Goal: Information Seeking & Learning: Learn about a topic

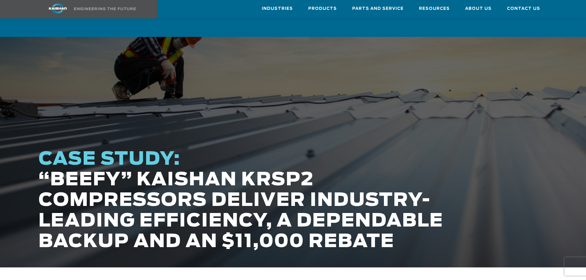
scroll to position [62, 0]
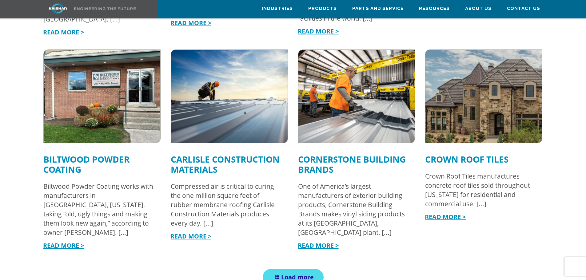
scroll to position [642, 0]
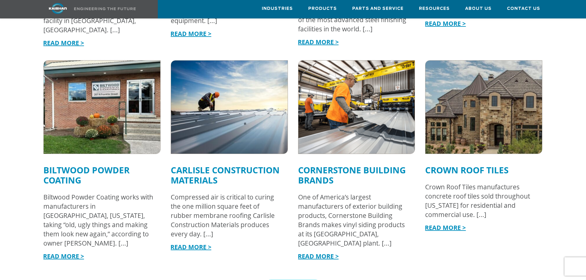
click at [356, 106] on img at bounding box center [357, 107] width 128 height 102
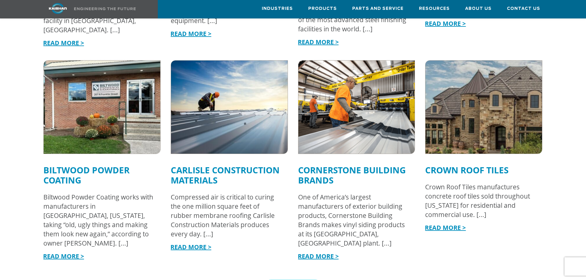
click at [465, 116] on img at bounding box center [484, 107] width 128 height 102
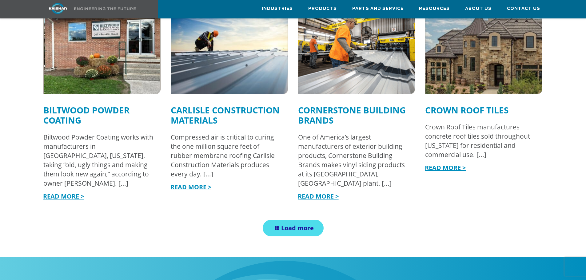
scroll to position [734, 0]
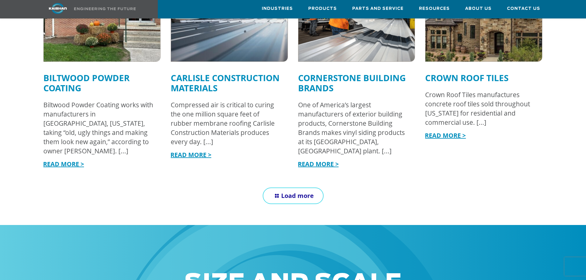
click at [282, 192] on span "Load more" at bounding box center [297, 196] width 33 height 8
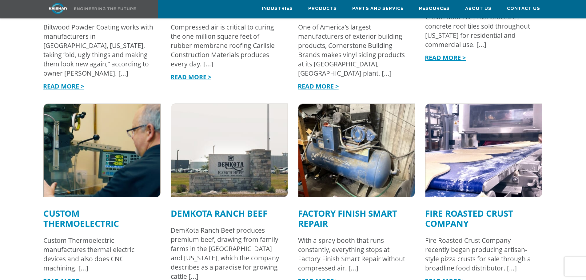
scroll to position [857, 0]
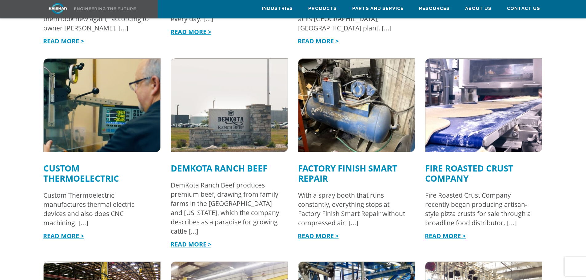
click at [114, 102] on img at bounding box center [102, 105] width 128 height 102
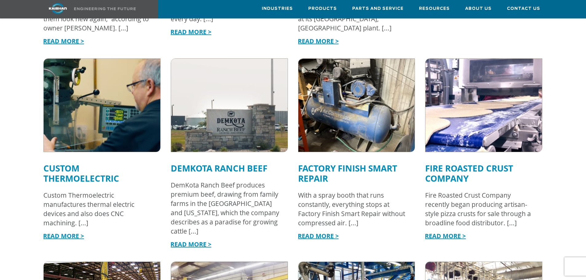
click at [195, 115] on img at bounding box center [229, 105] width 128 height 102
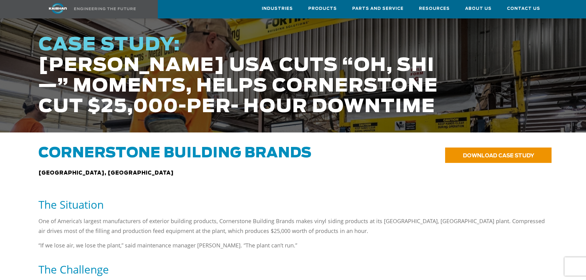
scroll to position [123, 0]
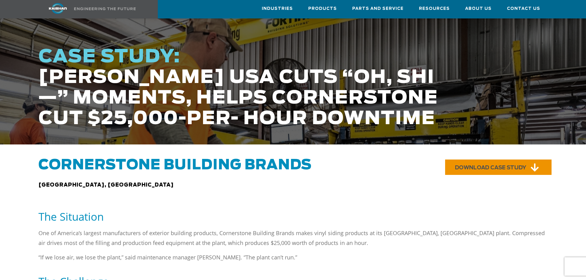
click at [480, 165] on span "DOWNLOAD CASE STUDY" at bounding box center [490, 167] width 71 height 5
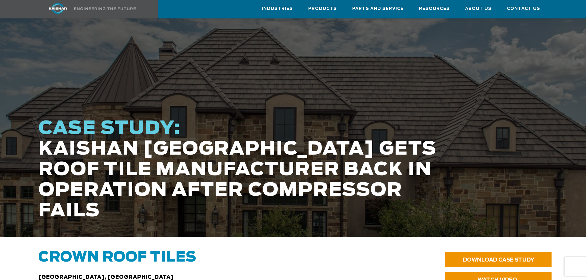
scroll to position [185, 0]
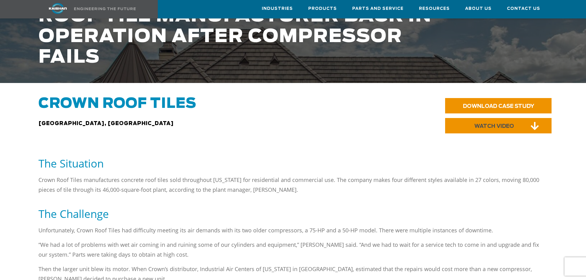
click at [495, 124] on span "WATCH VIDEO" at bounding box center [494, 126] width 40 height 5
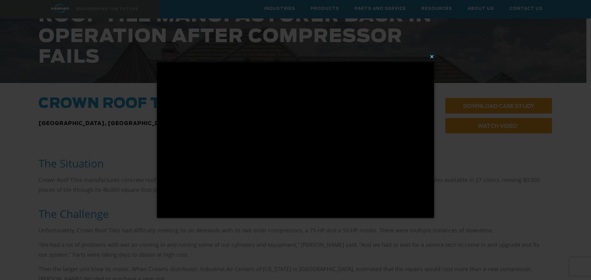
click at [432, 59] on button "×" at bounding box center [297, 57] width 277 height 14
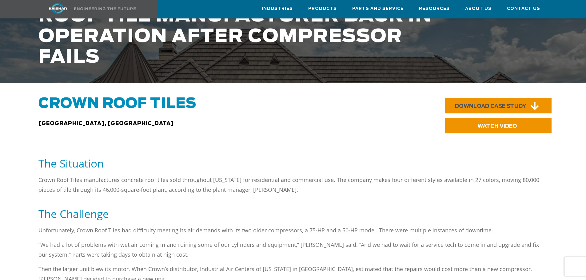
click at [492, 101] on link "DOWNLOAD CASE STUDY" at bounding box center [498, 105] width 106 height 15
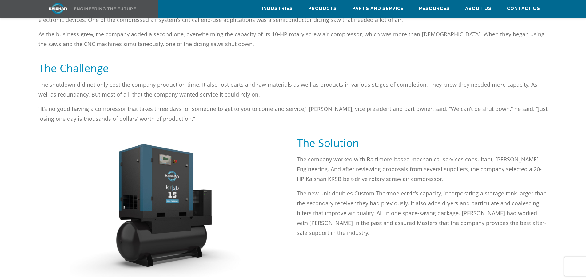
scroll to position [369, 0]
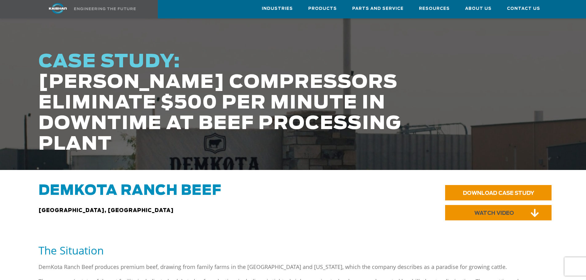
scroll to position [154, 0]
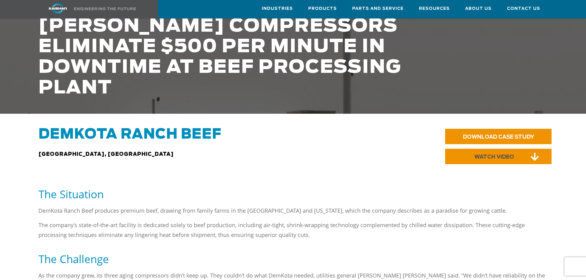
click at [494, 154] on span "WATCH VIDEO" at bounding box center [494, 156] width 40 height 5
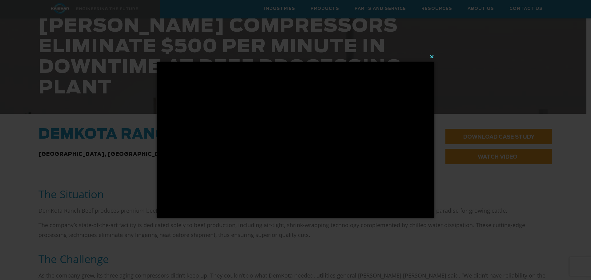
click at [431, 57] on button "×" at bounding box center [297, 57] width 277 height 14
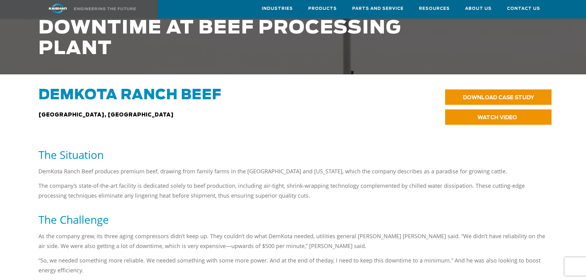
scroll to position [185, 0]
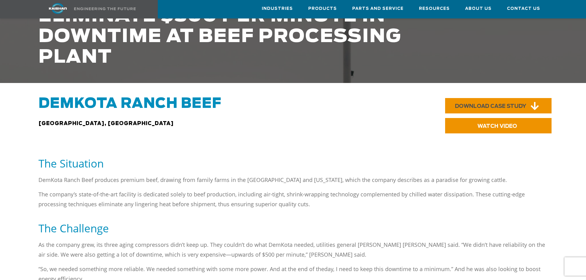
click at [491, 101] on link "DOWNLOAD CASE STUDY" at bounding box center [498, 105] width 106 height 15
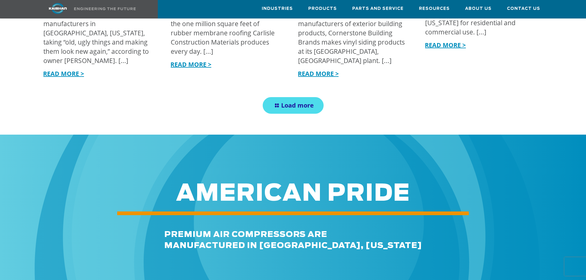
scroll to position [734, 0]
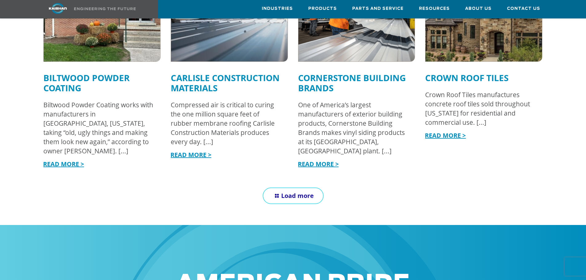
click at [290, 192] on span "Load more" at bounding box center [297, 196] width 33 height 8
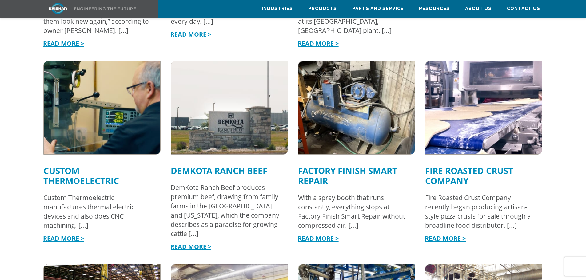
scroll to position [857, 0]
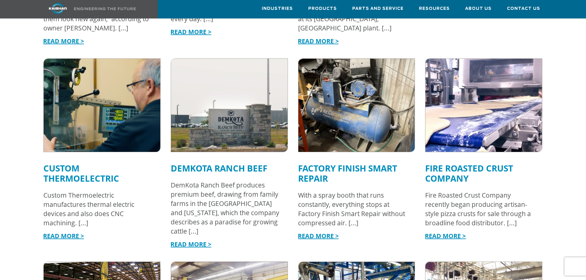
click at [331, 232] on link "READ MORE >" at bounding box center [318, 236] width 41 height 8
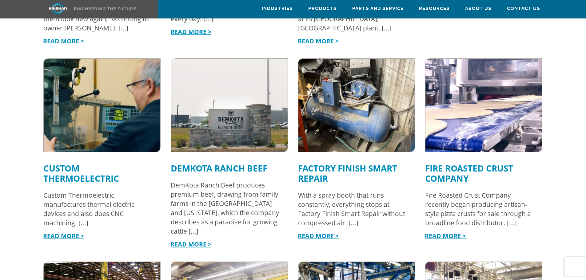
click at [468, 126] on img at bounding box center [484, 105] width 128 height 102
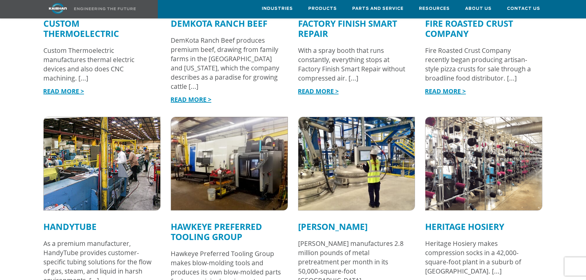
scroll to position [1011, 0]
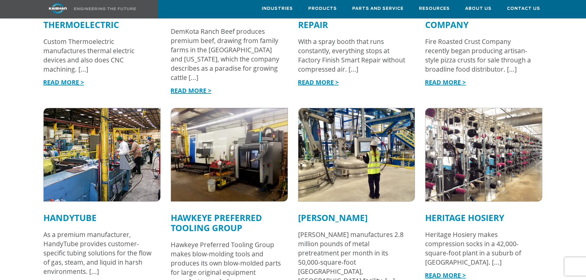
click at [123, 164] on img at bounding box center [102, 155] width 128 height 102
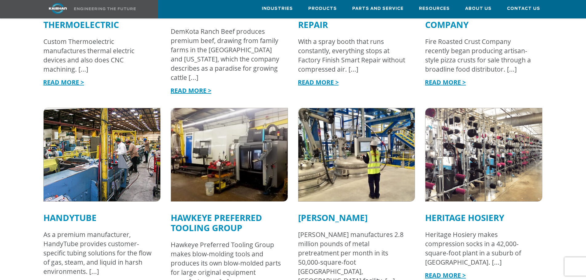
click at [238, 161] on img at bounding box center [229, 155] width 128 height 102
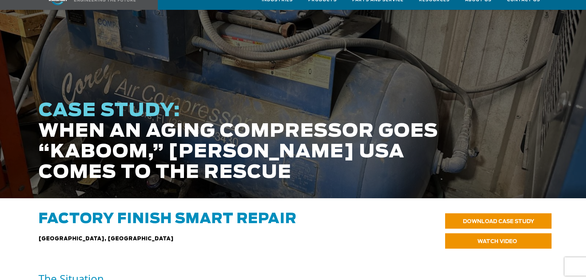
scroll to position [154, 0]
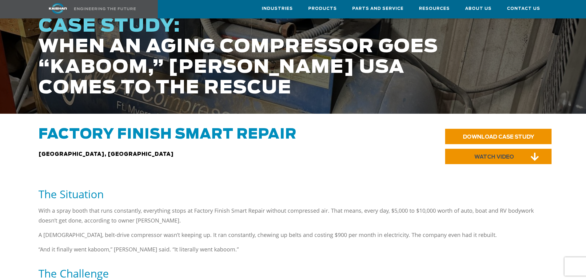
click at [471, 149] on link "WATCH VIDEO" at bounding box center [498, 156] width 106 height 15
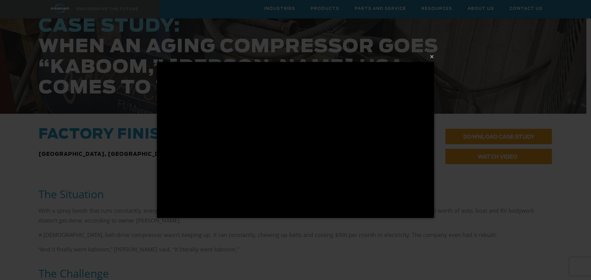
click at [465, 187] on div "× Loading..." at bounding box center [295, 140] width 591 height 280
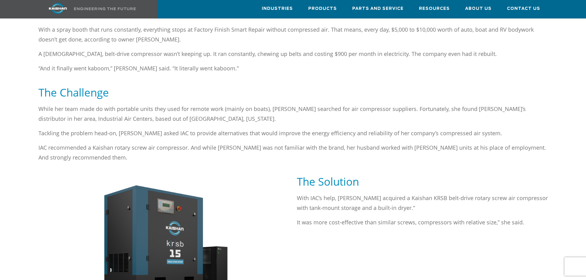
scroll to position [338, 0]
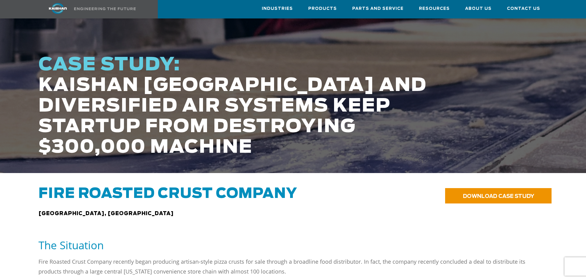
scroll to position [92, 0]
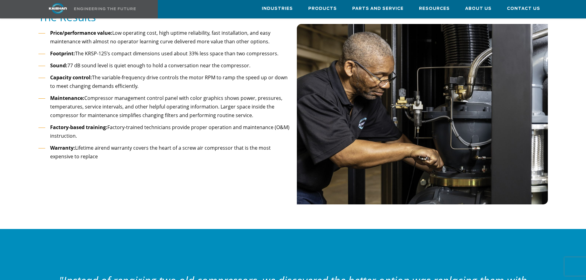
scroll to position [769, 0]
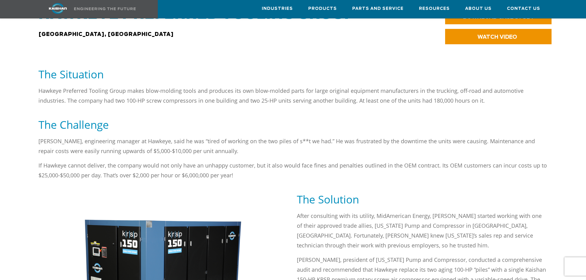
scroll to position [154, 0]
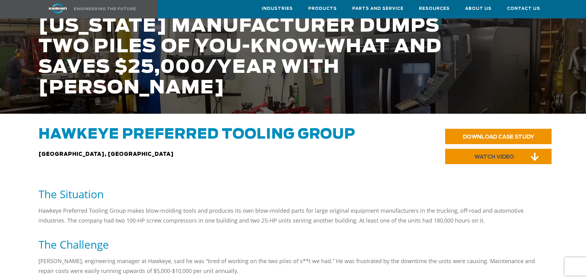
click at [477, 151] on link "WATCH VIDEO" at bounding box center [498, 156] width 106 height 15
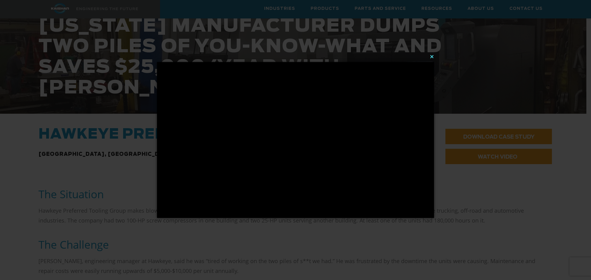
click at [432, 58] on button "×" at bounding box center [297, 57] width 277 height 14
